Goal: Task Accomplishment & Management: Use online tool/utility

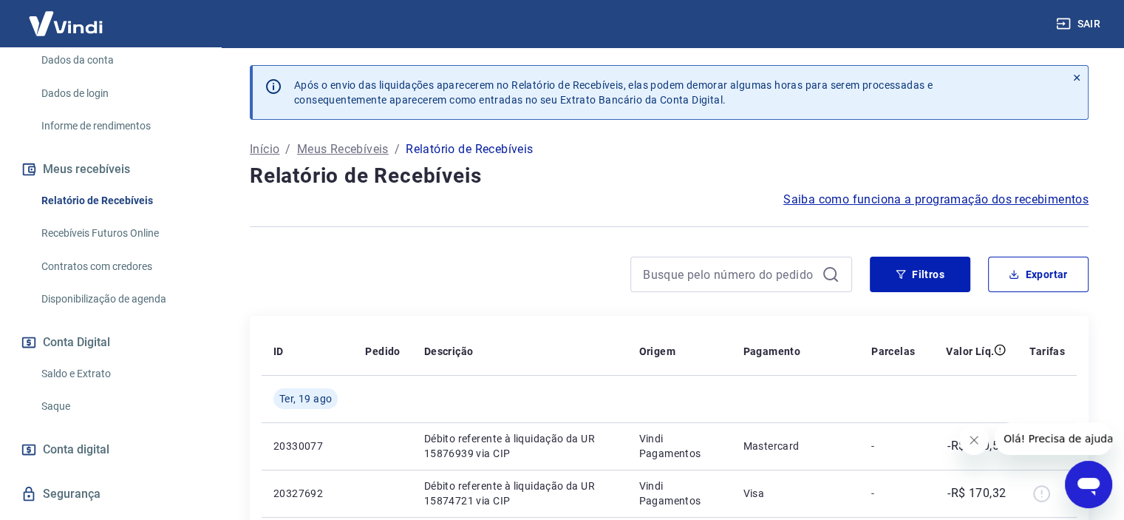
scroll to position [219, 0]
click at [112, 384] on link "Saldo e Extrato" at bounding box center [119, 372] width 168 height 30
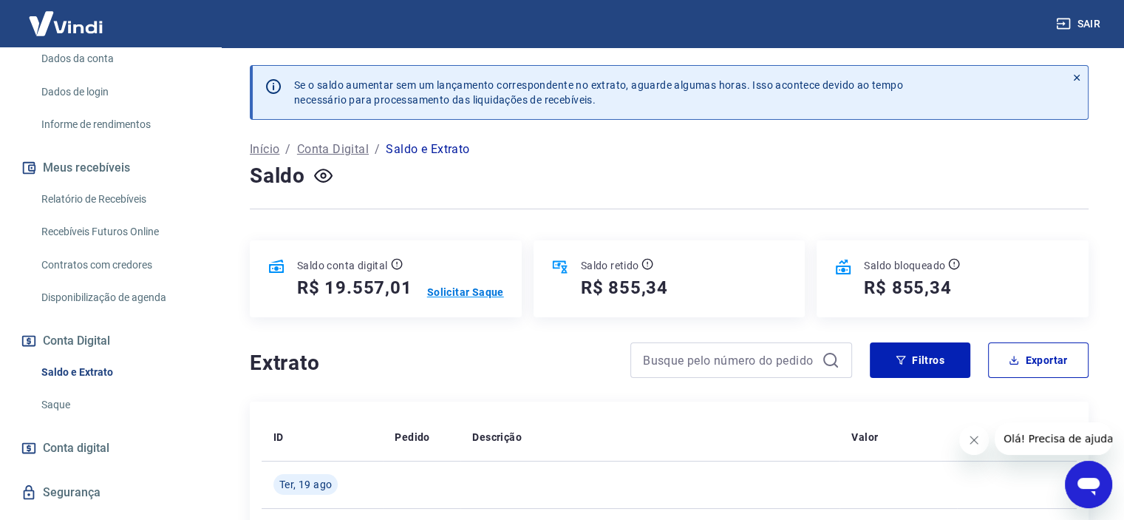
click at [493, 295] on p "Solicitar Saque" at bounding box center [465, 292] width 77 height 15
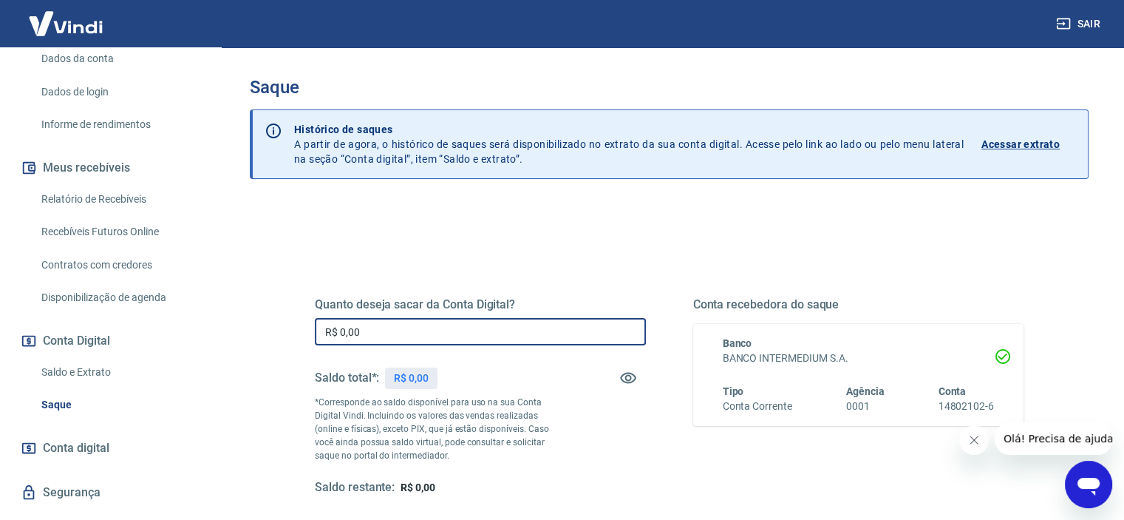
click at [475, 330] on input "R$ 0,00" at bounding box center [480, 331] width 331 height 27
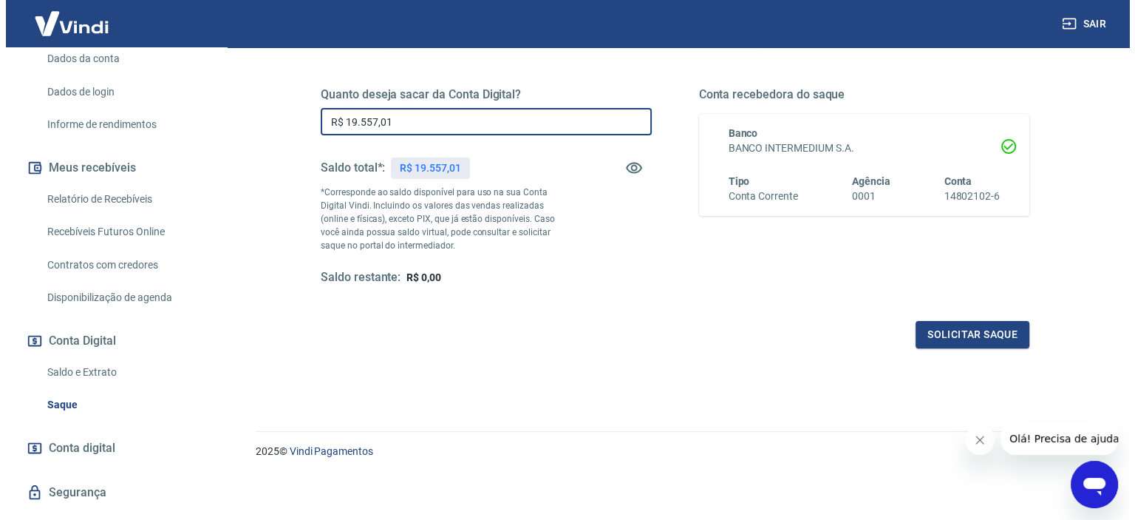
scroll to position [210, 0]
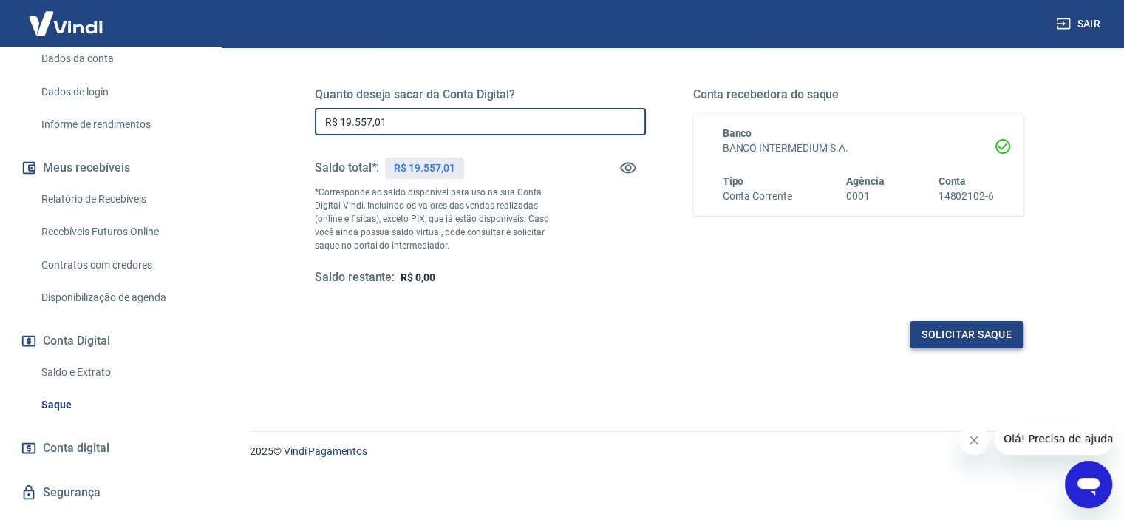
type input "R$ 19.557,01"
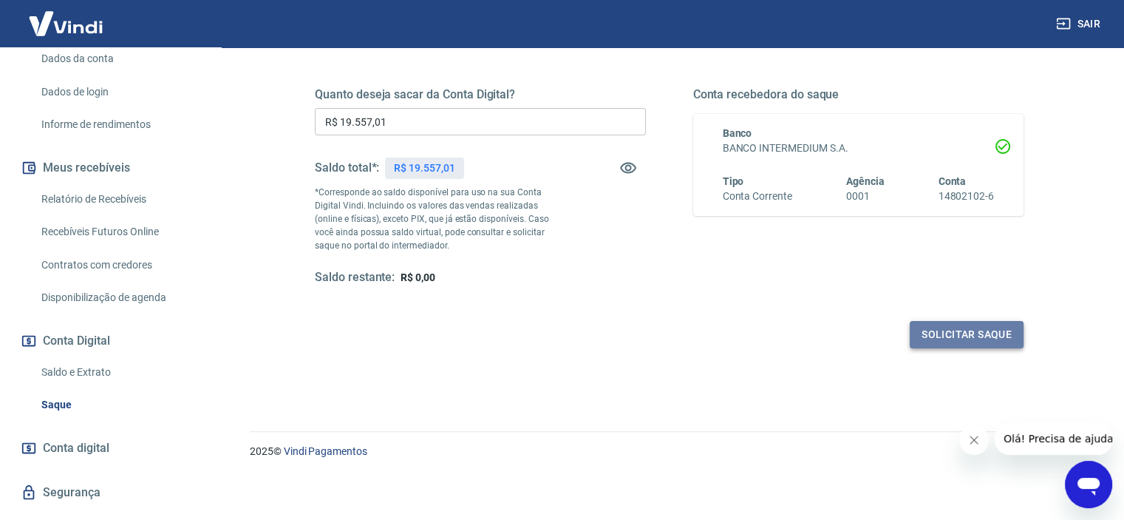
click at [998, 327] on button "Solicitar saque" at bounding box center [967, 334] width 114 height 27
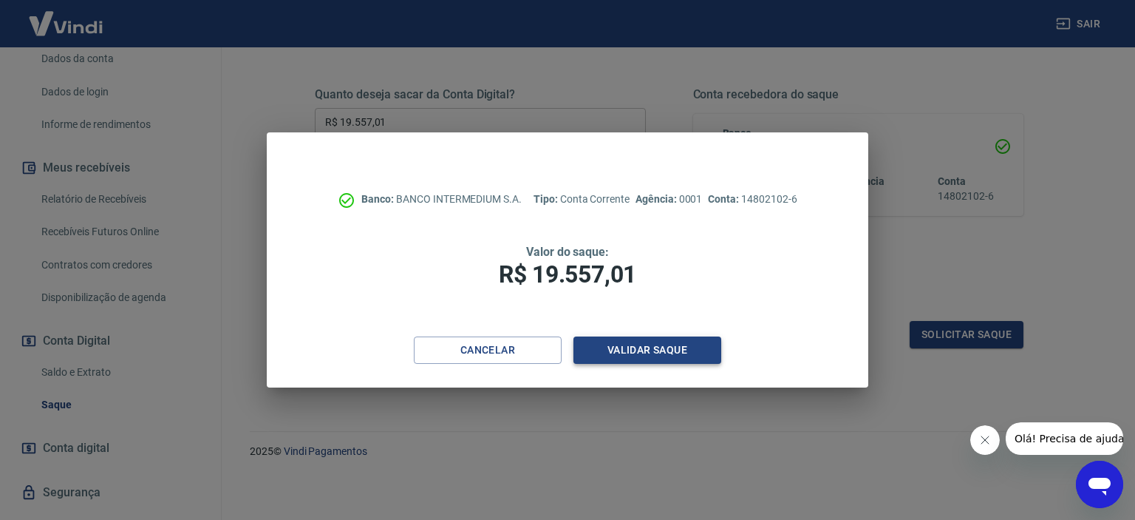
click at [692, 351] on button "Validar saque" at bounding box center [647, 349] width 148 height 27
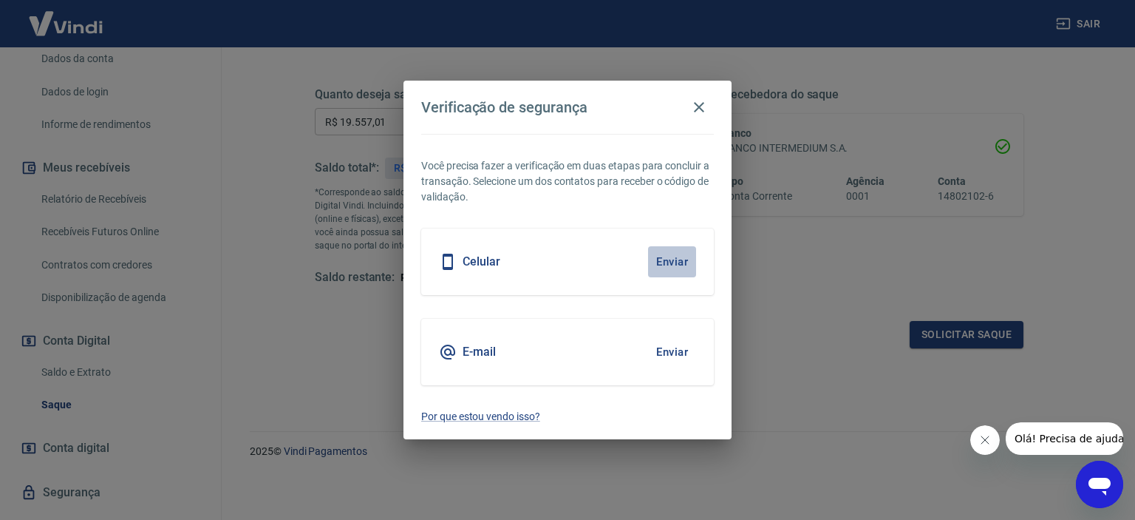
click at [677, 268] on button "Enviar" at bounding box center [672, 261] width 48 height 31
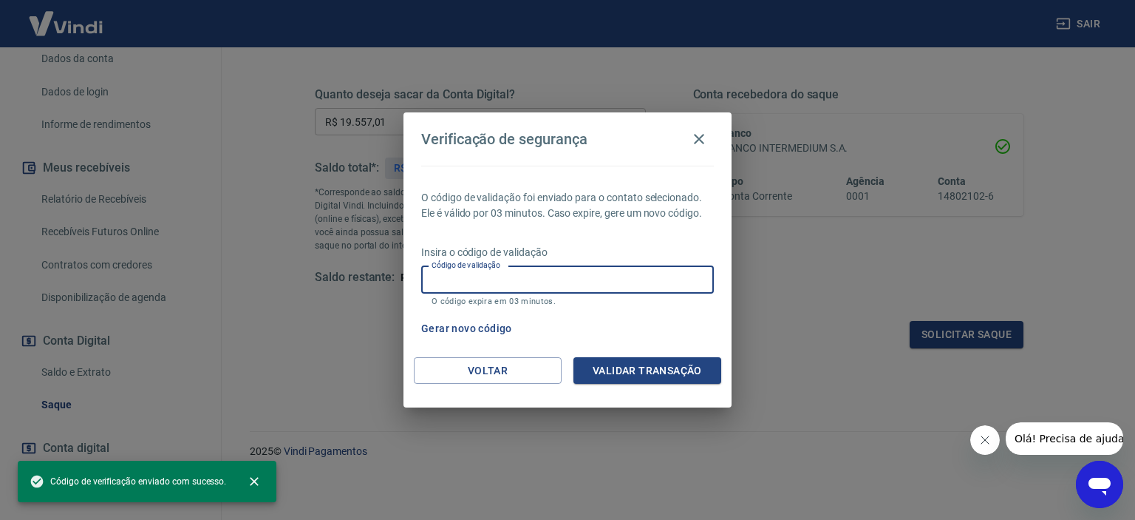
click at [644, 280] on input "Código de validação" at bounding box center [567, 279] width 293 height 27
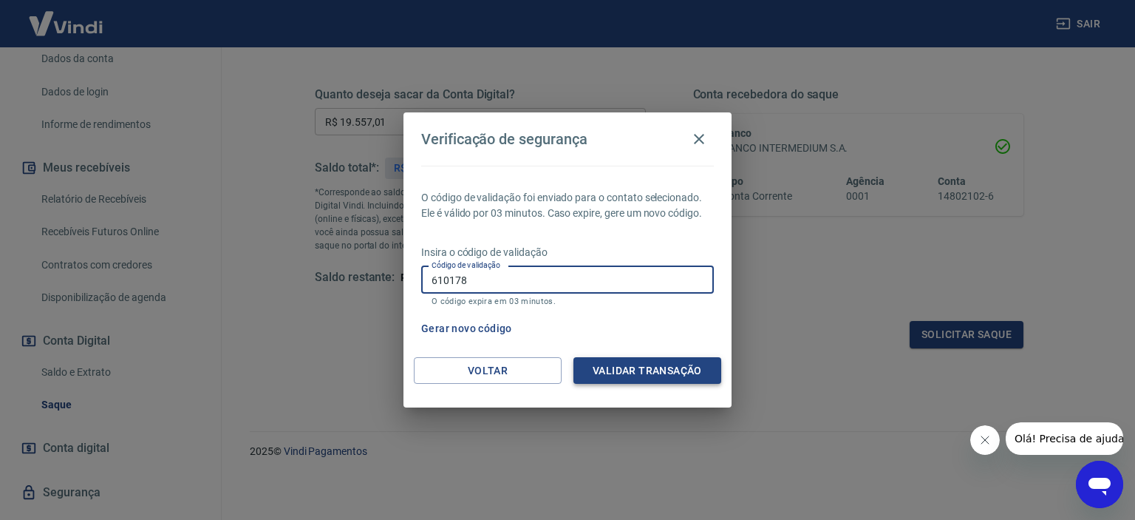
type input "610178"
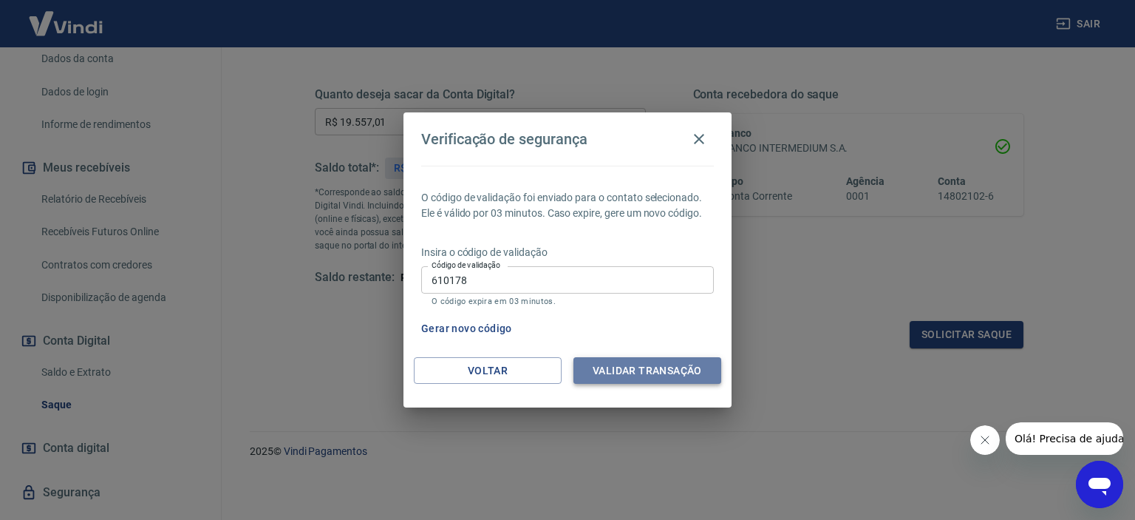
click at [650, 375] on button "Validar transação" at bounding box center [647, 370] width 148 height 27
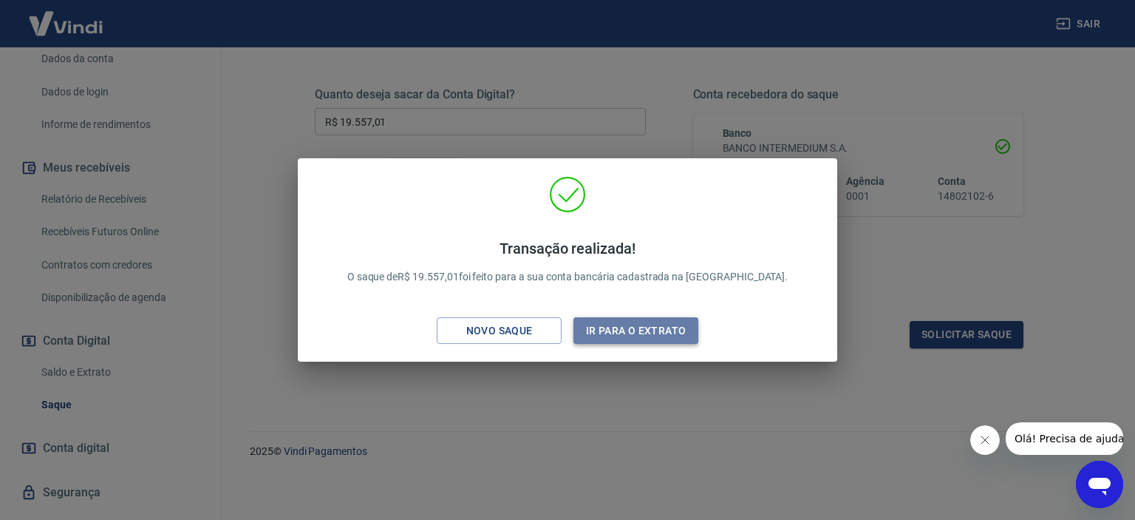
click at [652, 333] on button "Ir para o extrato" at bounding box center [635, 330] width 125 height 27
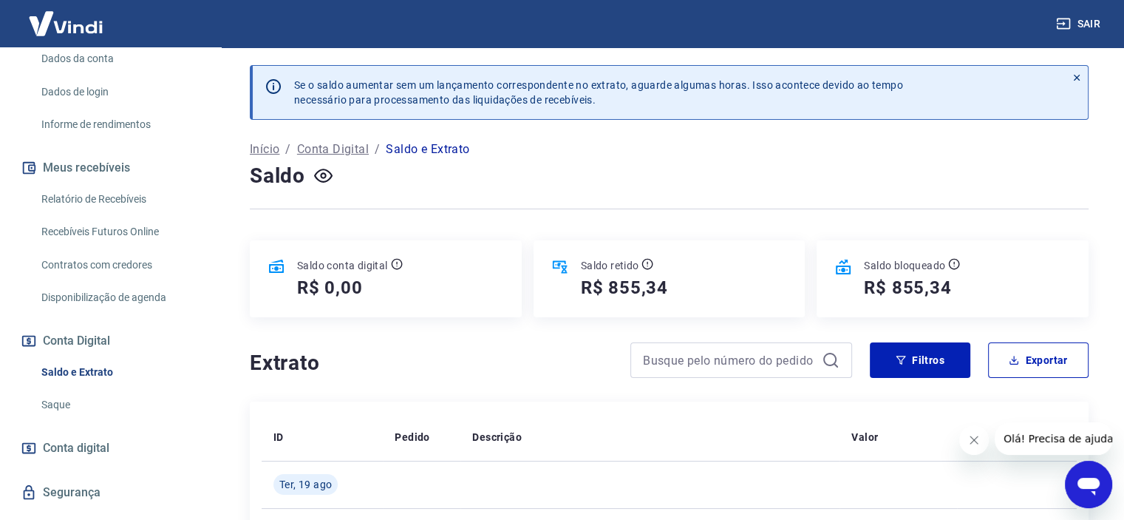
click at [712, 252] on div "Saldo retido R$ 855,34" at bounding box center [670, 278] width 272 height 77
